Goal: Task Accomplishment & Management: Use online tool/utility

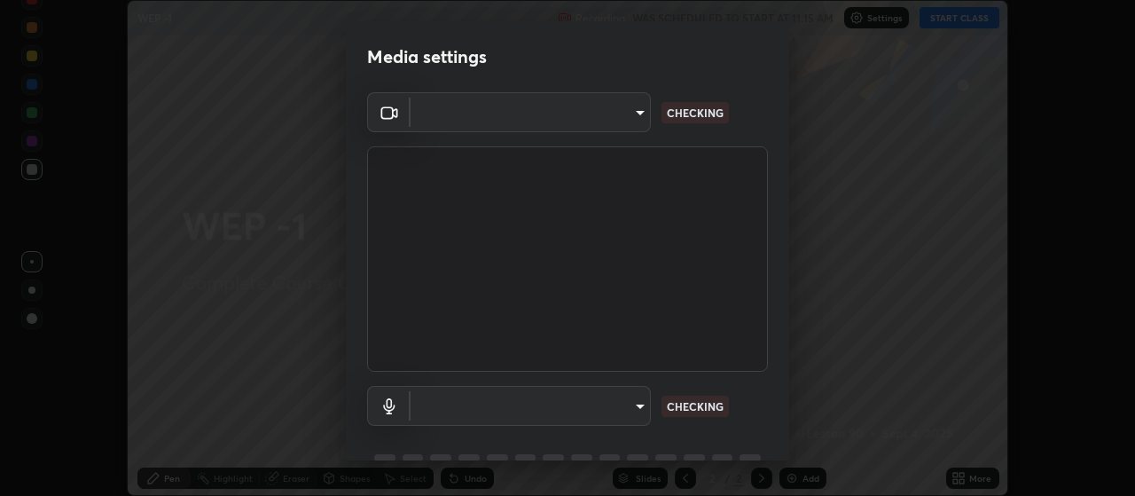
scroll to position [86, 0]
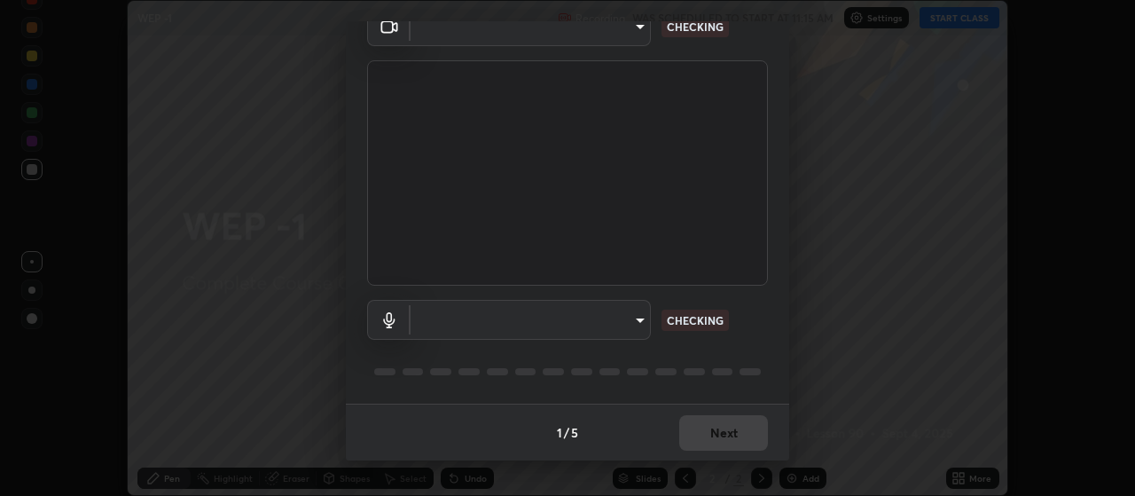
type input "cb5f757981b1586acb8e19eb1dea331b1f320d0a6ce771c897cc257aba28c101"
type input "default"
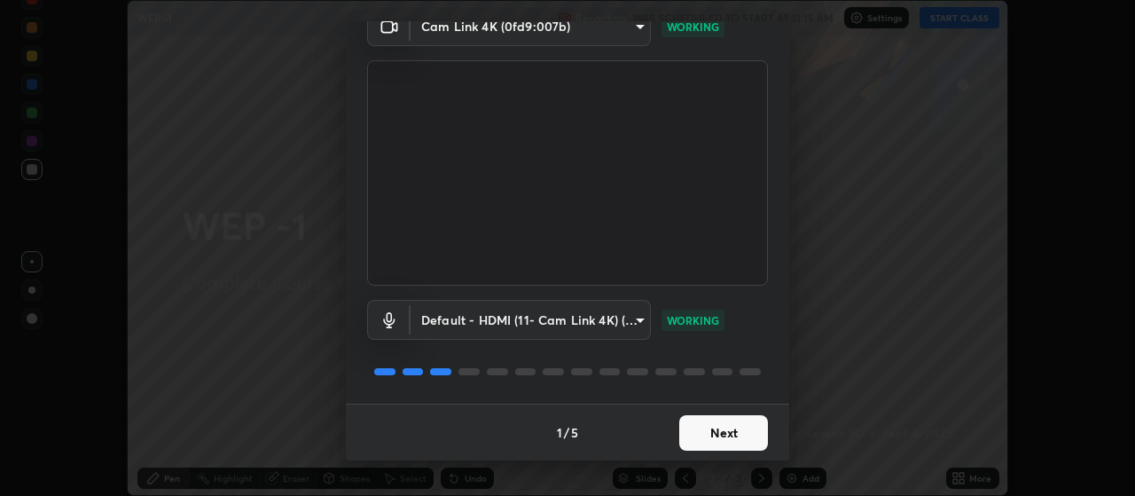
click at [730, 437] on button "Next" at bounding box center [723, 432] width 89 height 35
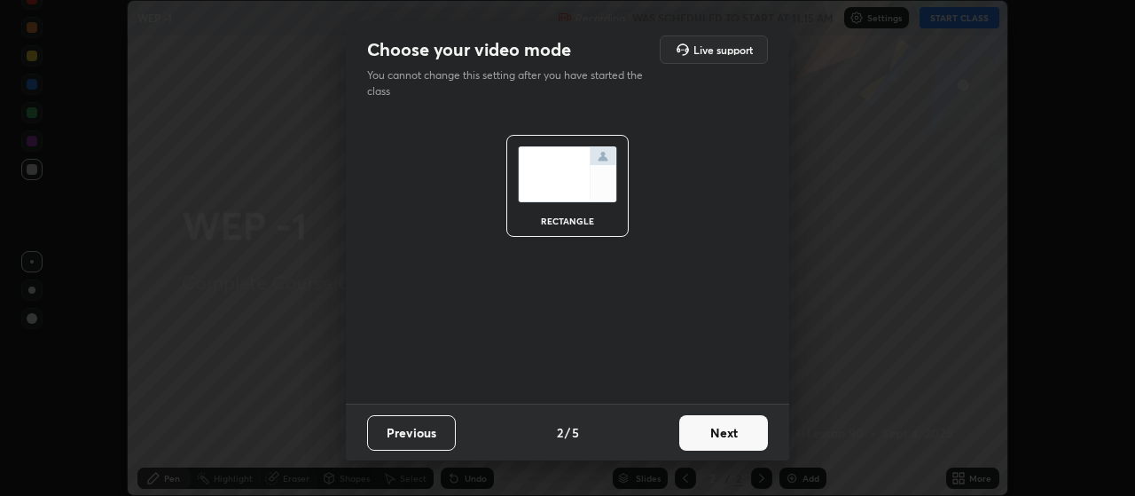
scroll to position [0, 0]
click at [747, 436] on button "Next" at bounding box center [723, 432] width 89 height 35
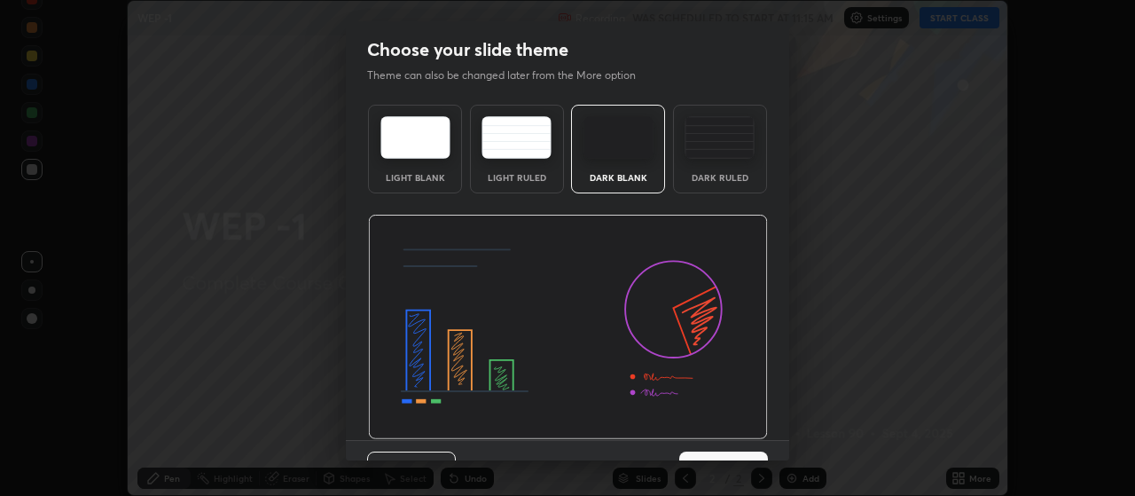
scroll to position [36, 0]
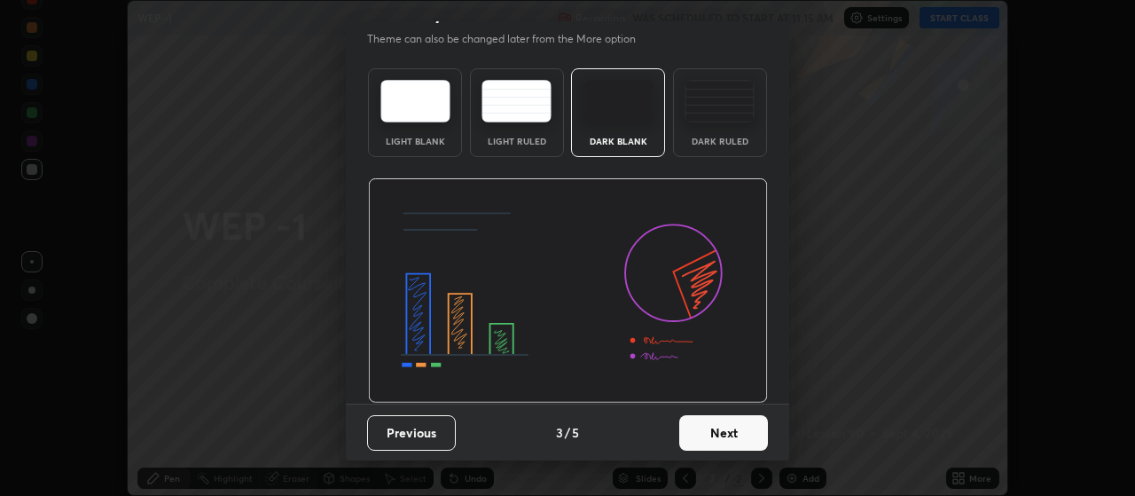
click at [746, 438] on button "Next" at bounding box center [723, 432] width 89 height 35
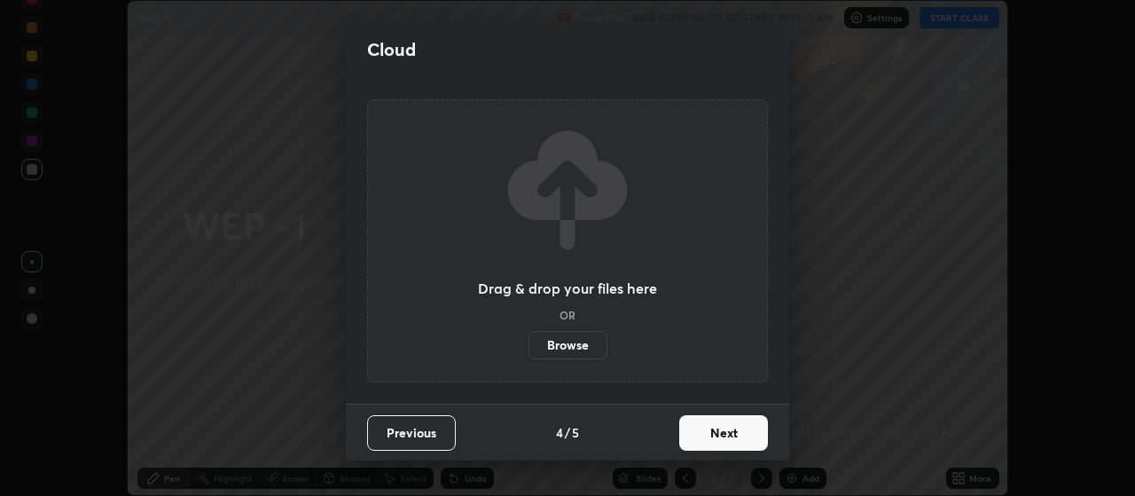
click at [751, 430] on button "Next" at bounding box center [723, 432] width 89 height 35
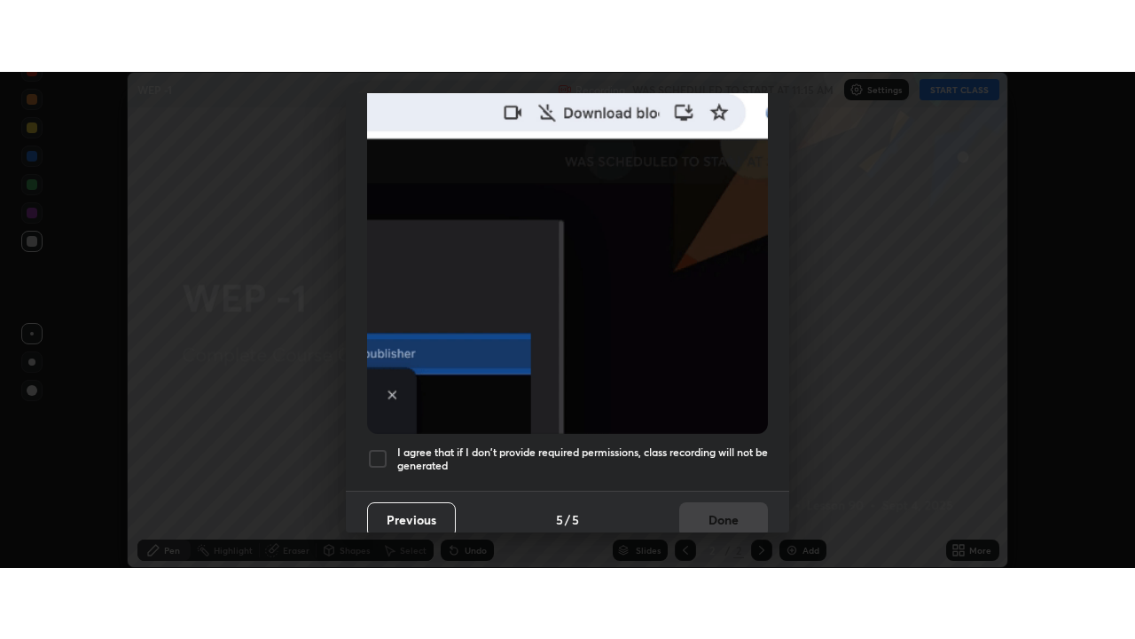
scroll to position [448, 0]
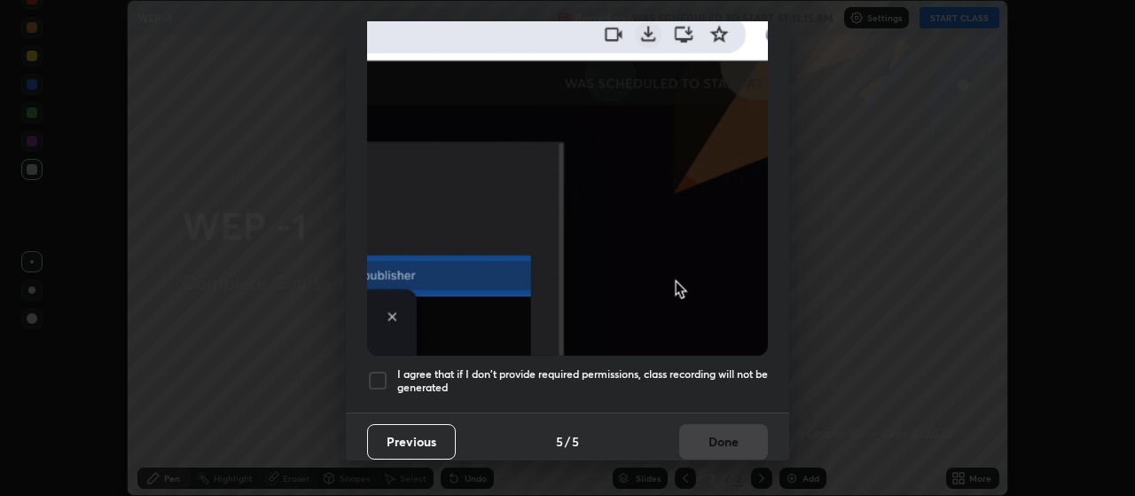
click at [376, 373] on div at bounding box center [377, 380] width 21 height 21
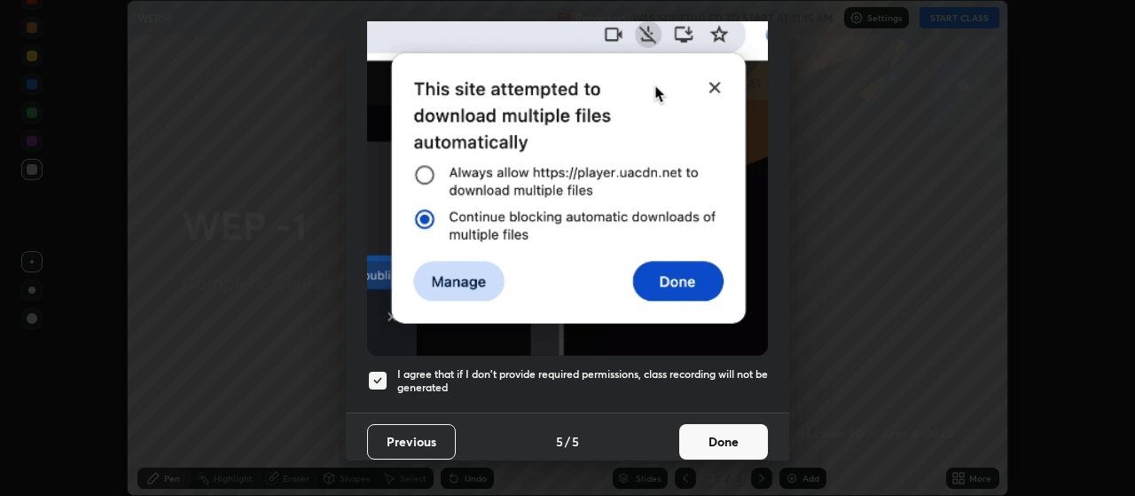
click at [718, 435] on button "Done" at bounding box center [723, 441] width 89 height 35
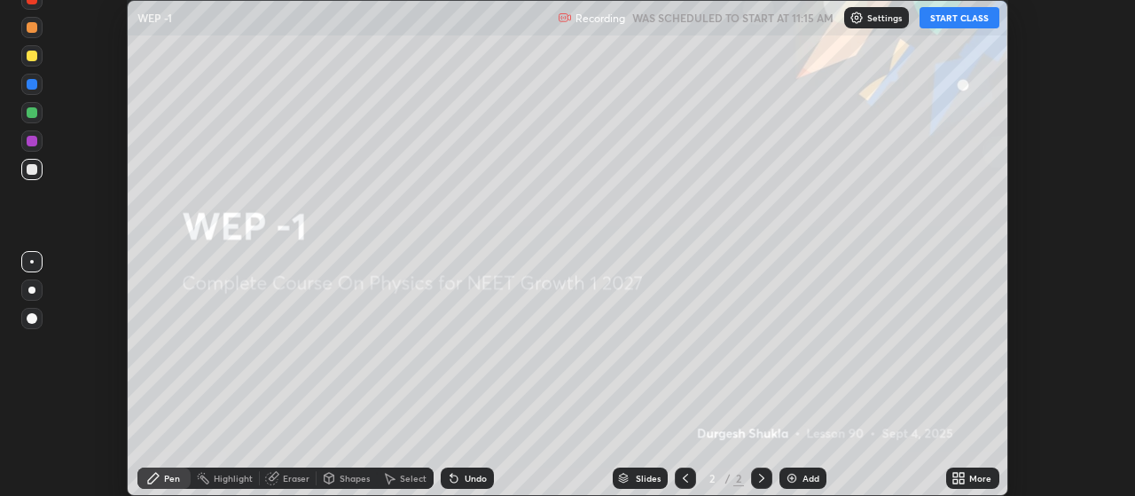
click at [961, 22] on button "START CLASS" at bounding box center [960, 17] width 80 height 21
click at [803, 481] on div "Add" at bounding box center [811, 478] width 17 height 9
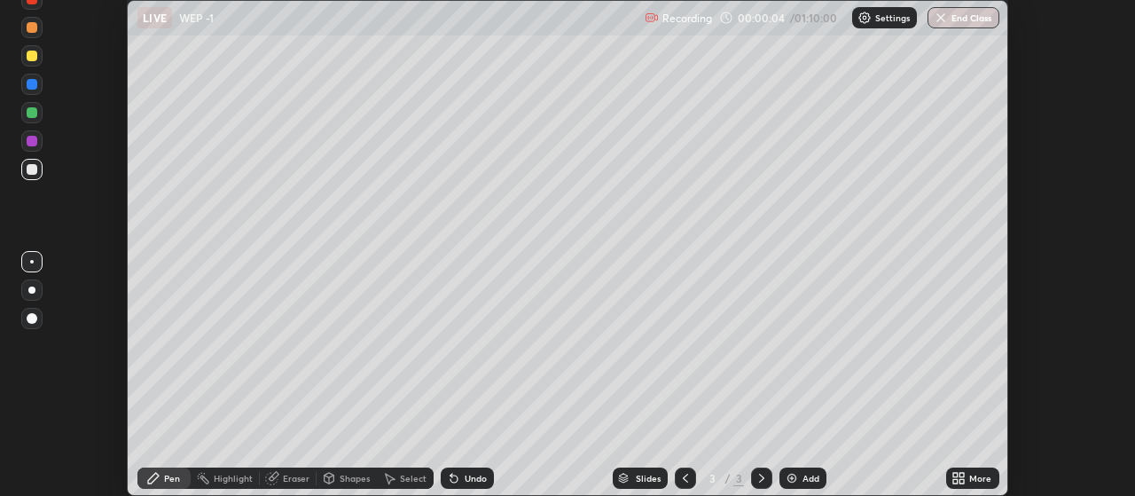
click at [956, 479] on icon at bounding box center [955, 481] width 4 height 4
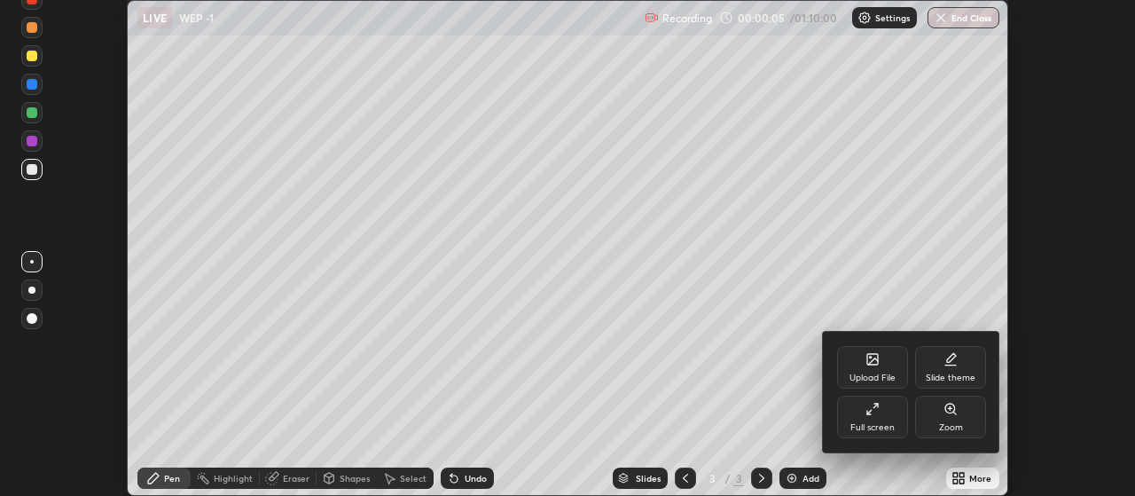
click at [869, 411] on icon at bounding box center [869, 412] width 4 height 4
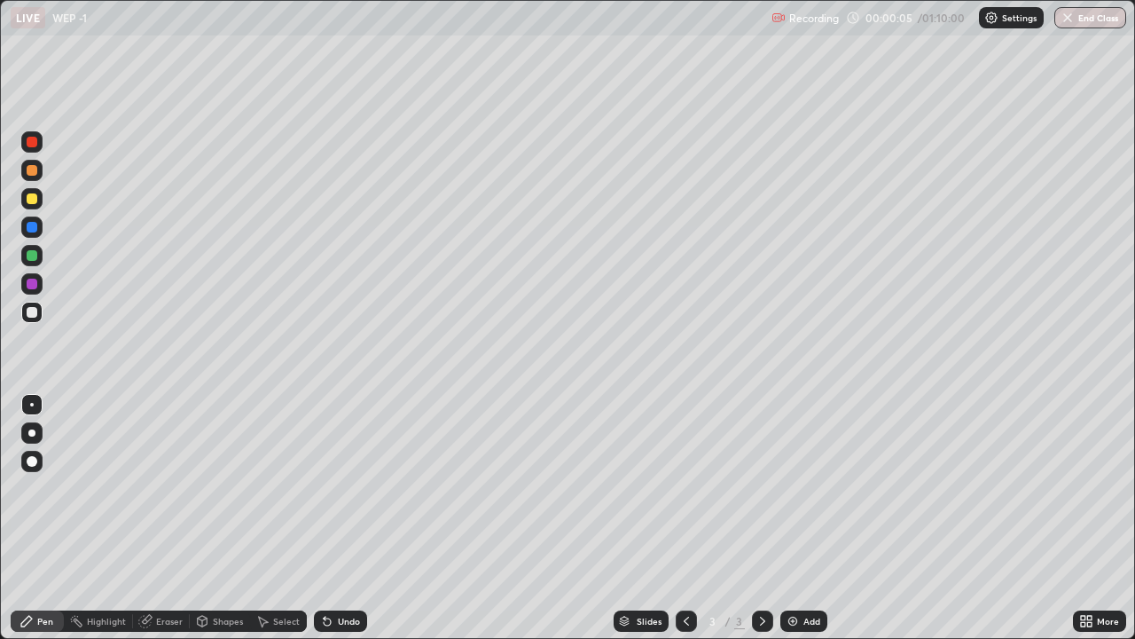
scroll to position [639, 1135]
click at [167, 495] on div "Eraser" at bounding box center [169, 620] width 27 height 9
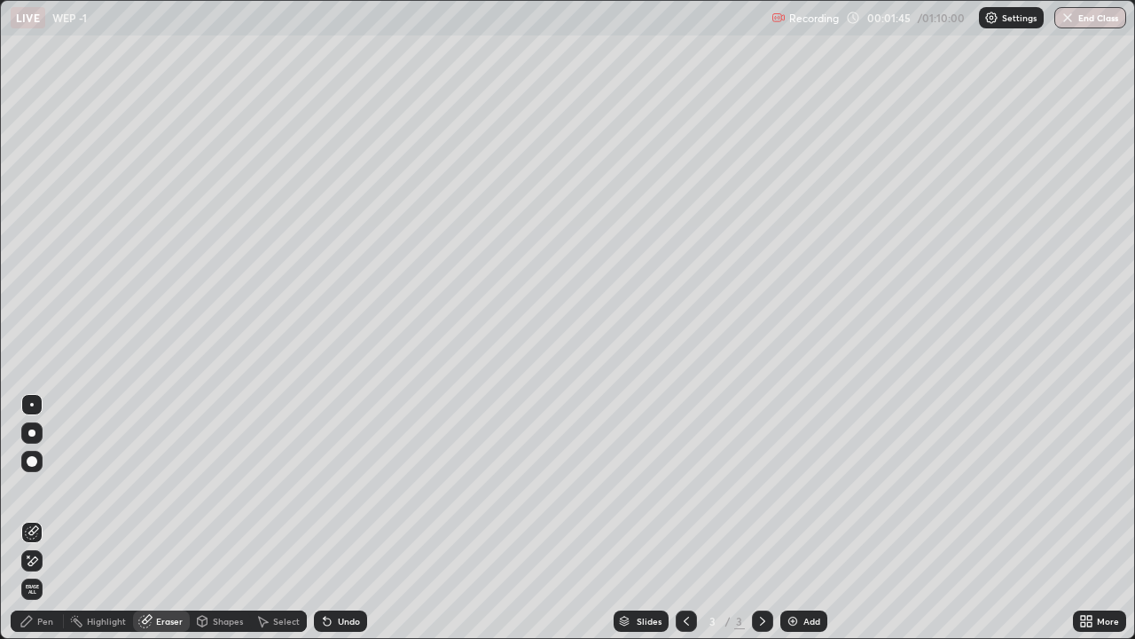
click at [43, 495] on div "Pen" at bounding box center [45, 620] width 16 height 9
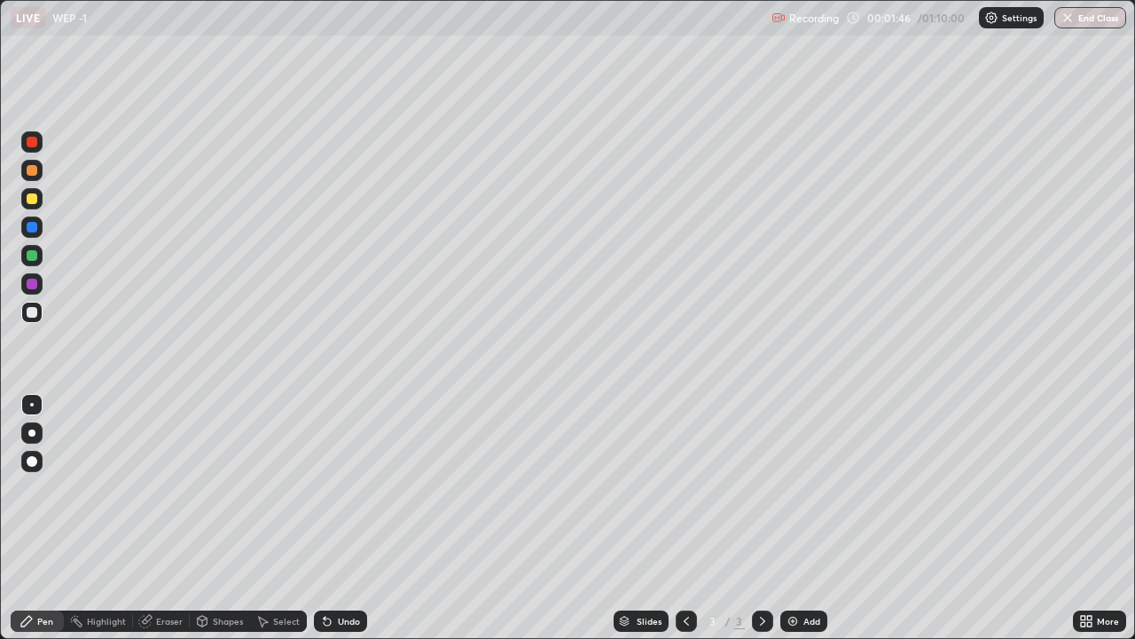
click at [33, 461] on div at bounding box center [32, 461] width 11 height 11
click at [35, 199] on div at bounding box center [32, 198] width 11 height 11
click at [31, 461] on div at bounding box center [32, 461] width 11 height 11
click at [222, 495] on div "Shapes" at bounding box center [228, 620] width 30 height 9
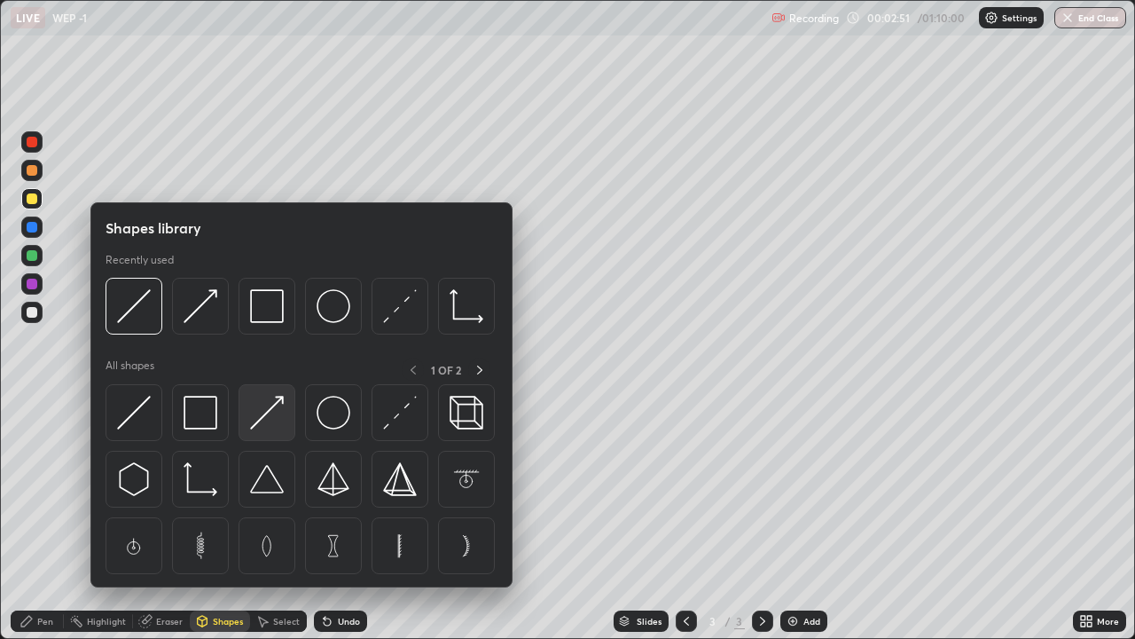
click at [263, 419] on img at bounding box center [267, 413] width 34 height 34
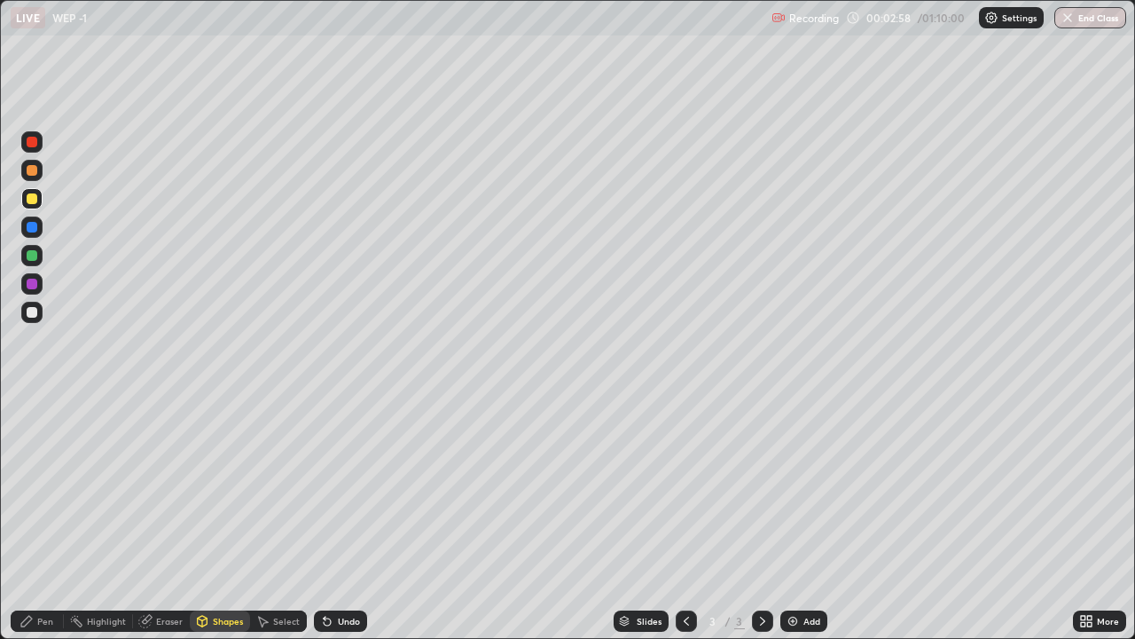
click at [43, 495] on div "Pen" at bounding box center [37, 620] width 53 height 21
click at [33, 173] on div at bounding box center [32, 170] width 11 height 11
click at [34, 200] on div at bounding box center [32, 198] width 11 height 11
click at [796, 495] on img at bounding box center [793, 621] width 14 height 14
click at [684, 495] on icon at bounding box center [686, 620] width 5 height 9
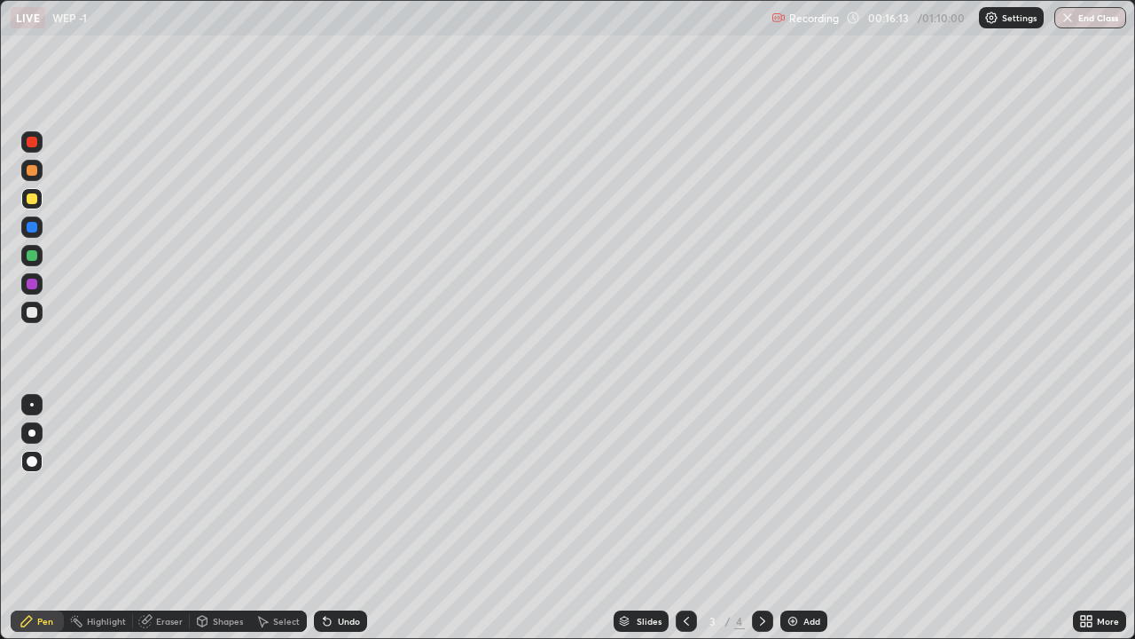
click at [761, 495] on icon at bounding box center [763, 621] width 14 height 14
click at [330, 495] on div "Undo" at bounding box center [337, 620] width 60 height 35
click at [33, 171] on div at bounding box center [32, 170] width 11 height 11
click at [794, 495] on img at bounding box center [793, 621] width 14 height 14
click at [795, 495] on img at bounding box center [793, 621] width 14 height 14
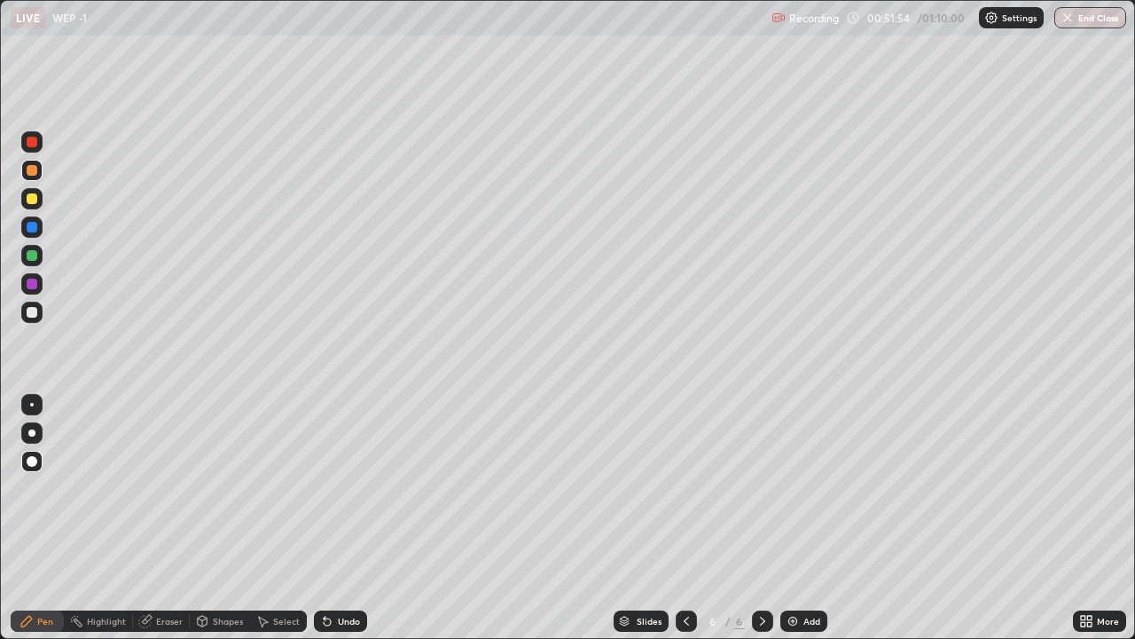
click at [35, 169] on div at bounding box center [32, 170] width 11 height 11
click at [34, 200] on div at bounding box center [32, 198] width 11 height 11
click at [222, 495] on div "Shapes" at bounding box center [228, 620] width 30 height 9
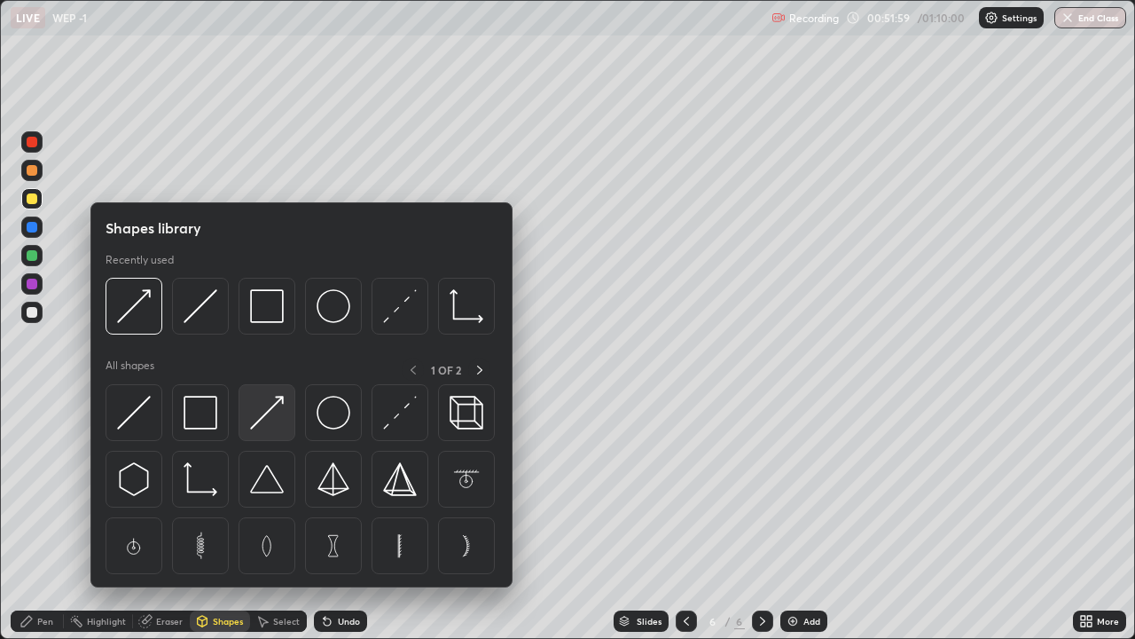
click at [268, 413] on img at bounding box center [267, 413] width 34 height 34
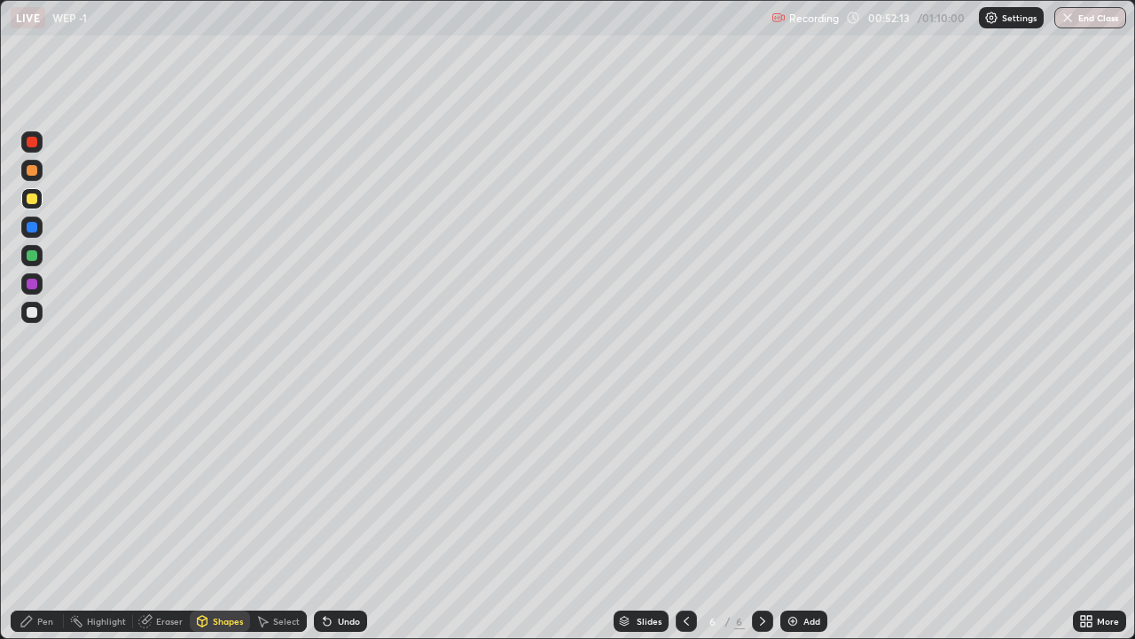
click at [40, 495] on div "Pen" at bounding box center [45, 620] width 16 height 9
click at [221, 495] on div "Shapes" at bounding box center [228, 620] width 30 height 9
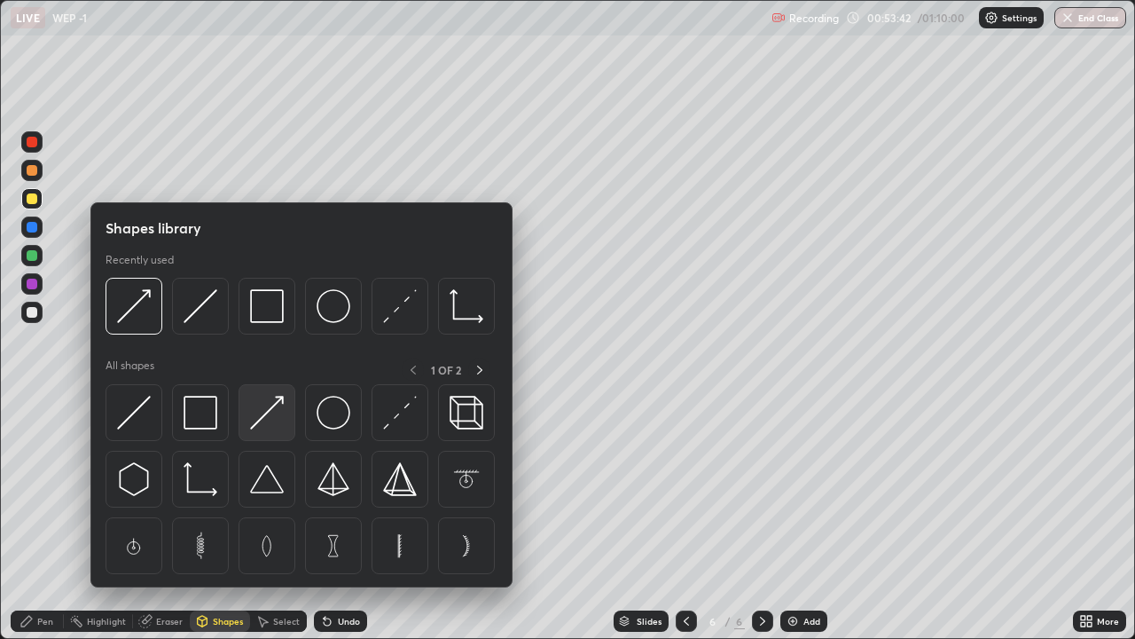
click at [255, 419] on img at bounding box center [267, 413] width 34 height 34
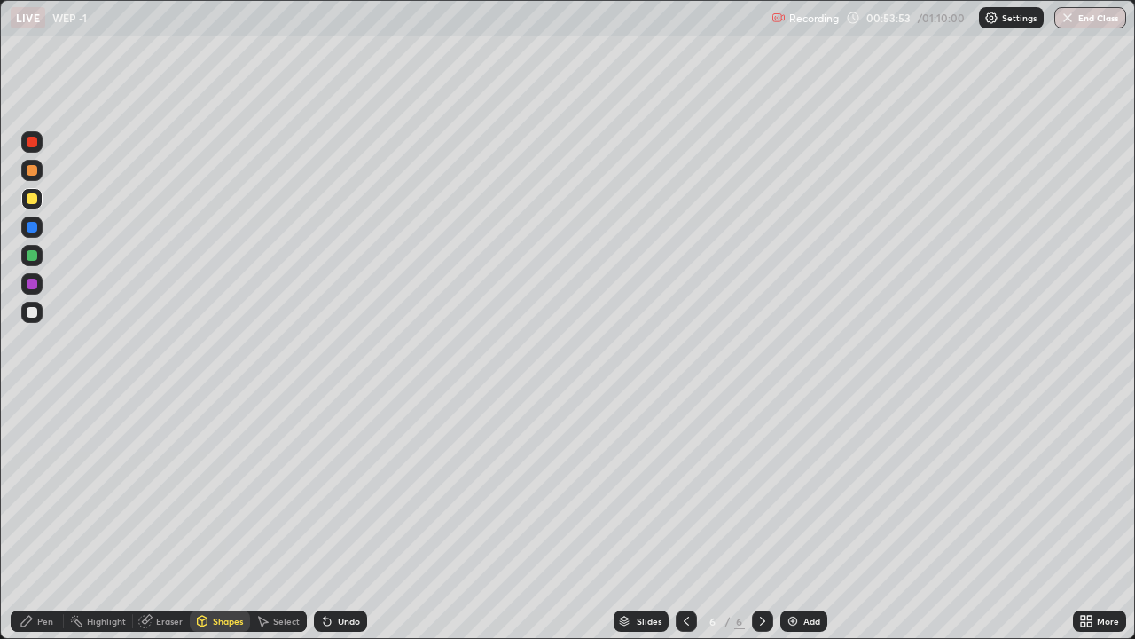
click at [43, 495] on div "Pen" at bounding box center [45, 620] width 16 height 9
click at [801, 495] on div "Add" at bounding box center [803, 620] width 47 height 21
click at [32, 171] on div at bounding box center [32, 170] width 11 height 11
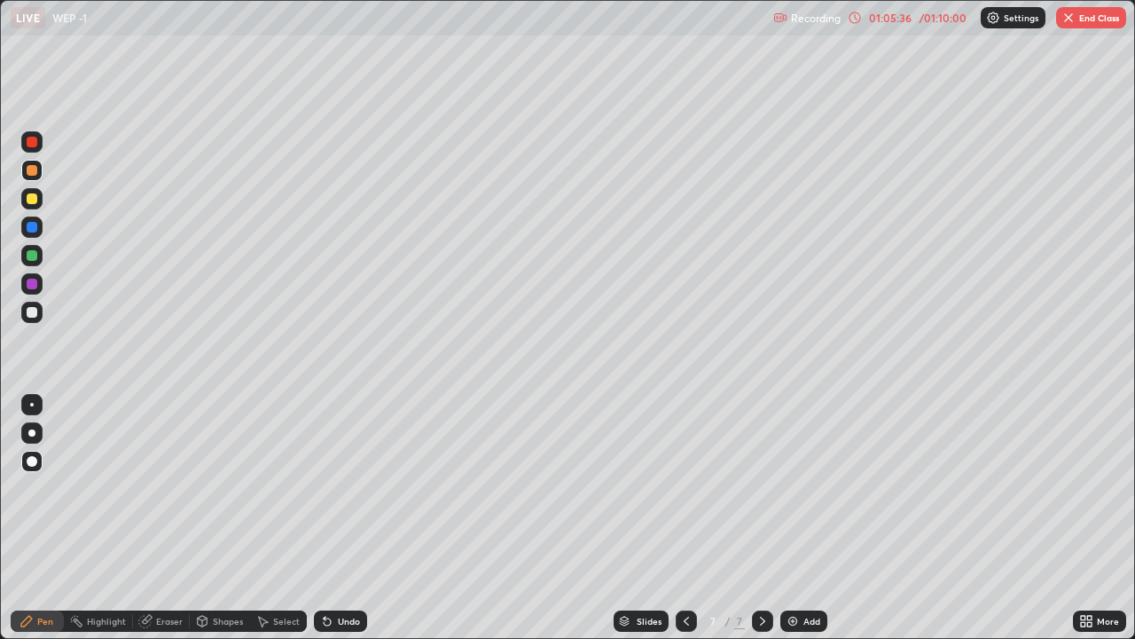
click at [1069, 18] on img "button" at bounding box center [1069, 18] width 14 height 14
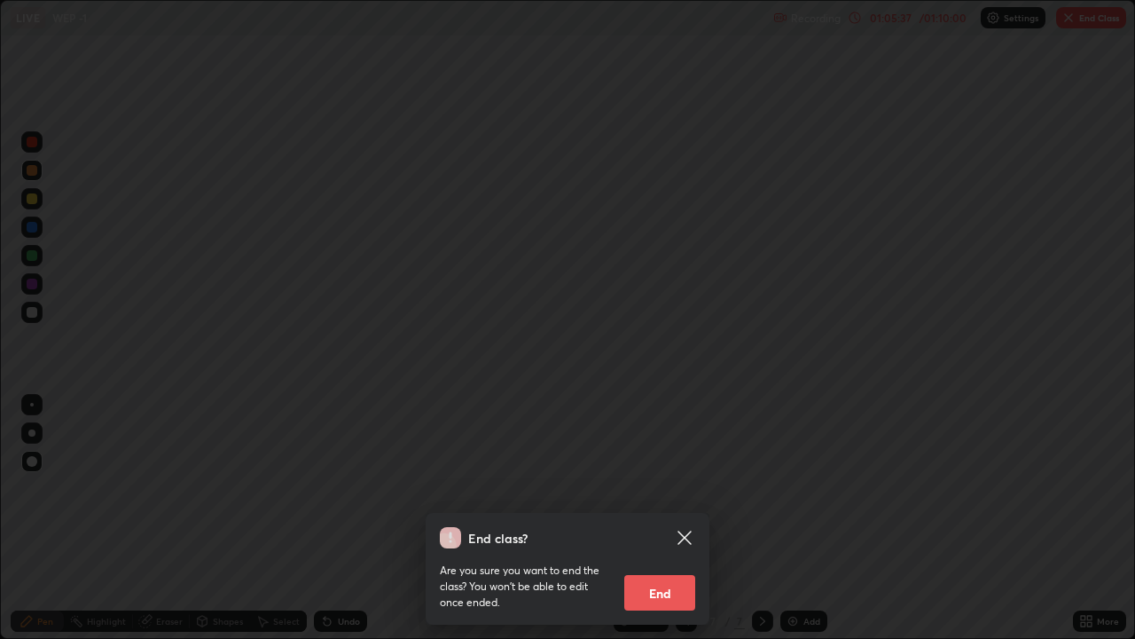
click at [665, 495] on button "End" at bounding box center [659, 592] width 71 height 35
